Goal: Obtain resource: Download file/media

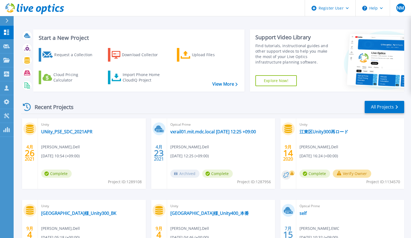
click at [7, 20] on icon at bounding box center [6, 21] width 3 height 4
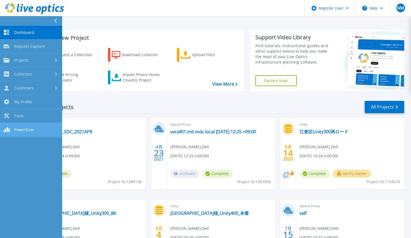
click at [24, 132] on span "PowerSizer" at bounding box center [24, 129] width 20 height 5
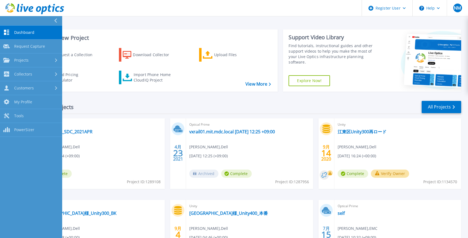
click at [57, 19] on icon at bounding box center [55, 21] width 3 height 4
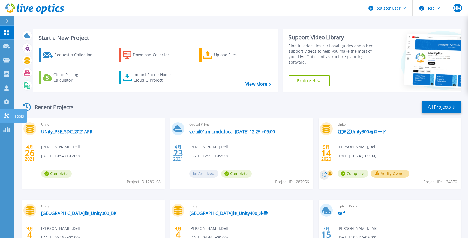
click at [4, 117] on icon at bounding box center [6, 115] width 7 height 5
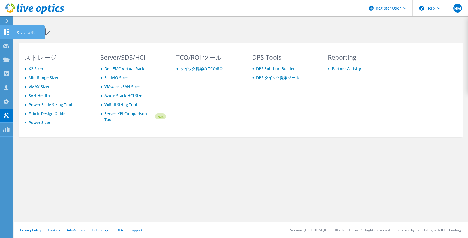
click at [4, 30] on use at bounding box center [6, 31] width 5 height 5
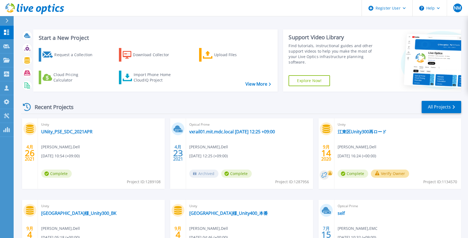
scroll to position [34, 0]
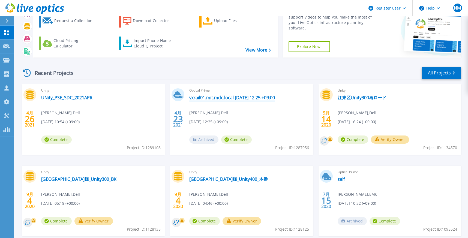
click at [193, 96] on link "vxrail01.mit.mdc.local [DATE] 12:25 +09:00" at bounding box center [232, 97] width 86 height 5
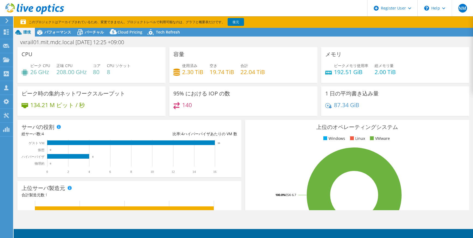
select select "Tokyo"
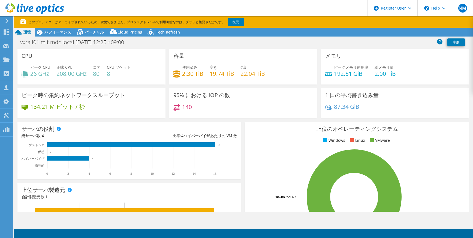
select select "Tokyo"
select select "USD"
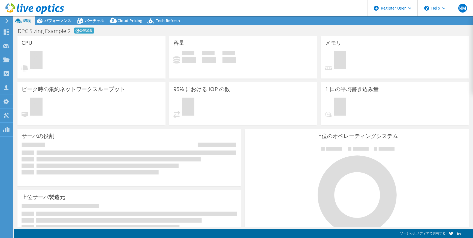
select select "[GEOGRAPHIC_DATA]"
select select "JPY"
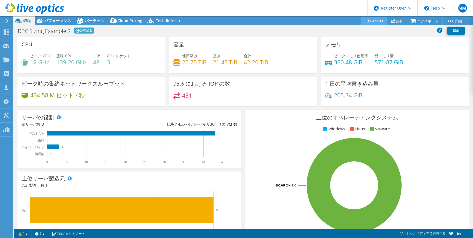
click at [371, 20] on link "Reports" at bounding box center [374, 21] width 26 height 8
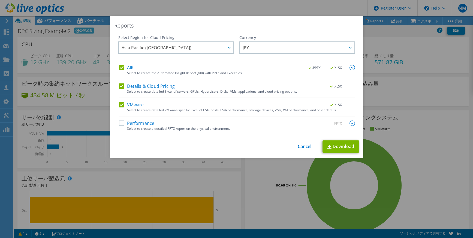
click at [119, 123] on label "Performance" at bounding box center [137, 123] width 36 height 5
click at [0, 0] on input "Performance" at bounding box center [0, 0] width 0 height 0
click at [341, 146] on link "Download" at bounding box center [341, 146] width 37 height 12
click at [300, 145] on link "Cancel" at bounding box center [305, 146] width 14 height 5
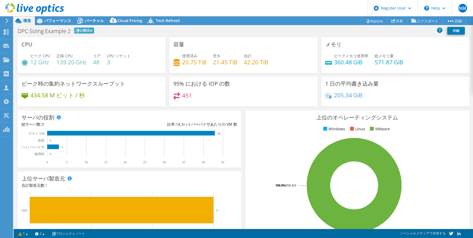
click at [274, 11] on header "NM Dell ユーザー Naozumi Miho [EMAIL_ADDRESS][DOMAIN_NAME] Dell My Profile Log Out …" at bounding box center [236, 8] width 473 height 16
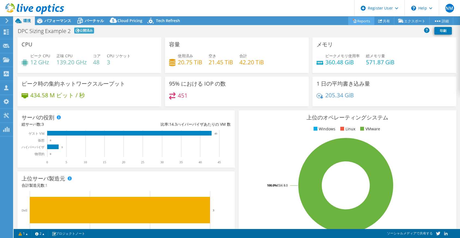
click at [359, 22] on link "Reports" at bounding box center [361, 21] width 26 height 8
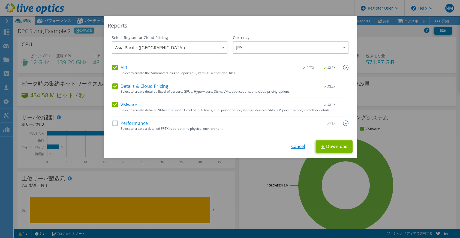
click at [293, 146] on link "Cancel" at bounding box center [298, 146] width 14 height 5
